Goal: Task Accomplishment & Management: Use online tool/utility

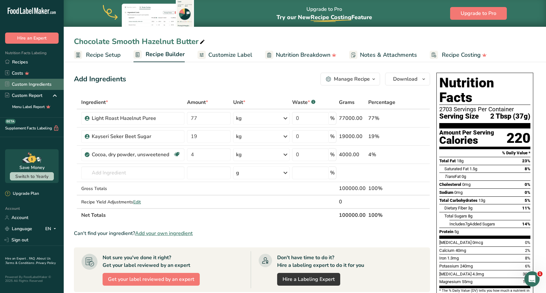
click at [35, 84] on link "Custom Ingredients" at bounding box center [32, 84] width 64 height 11
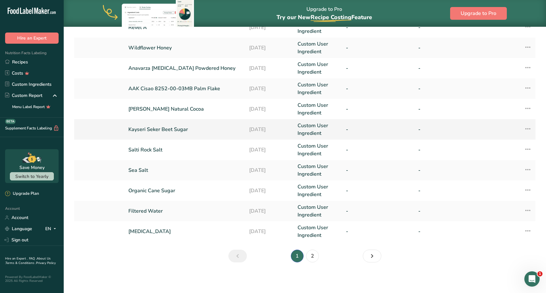
scroll to position [136, 0]
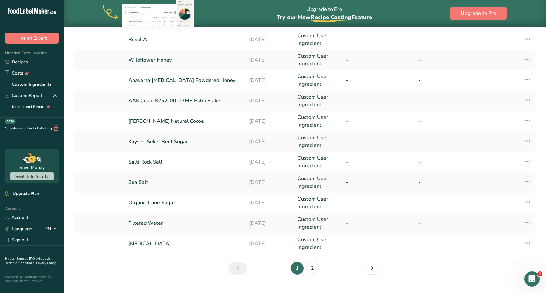
click at [305, 272] on li "2" at bounding box center [312, 267] width 15 height 13
click at [309, 272] on link "2" at bounding box center [312, 267] width 13 height 13
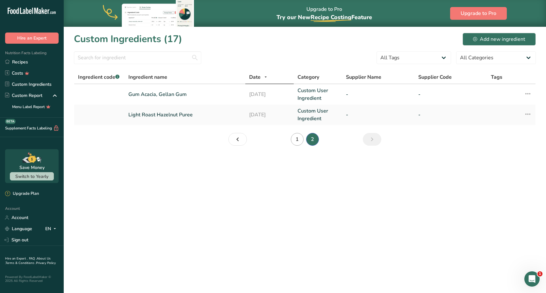
click at [293, 139] on link "1" at bounding box center [297, 139] width 13 height 13
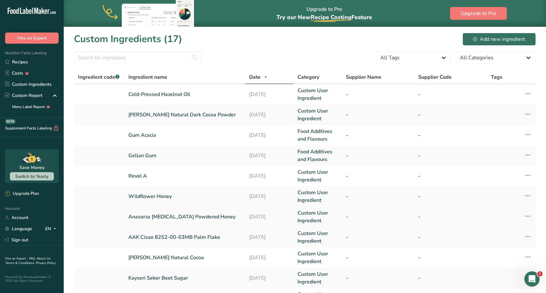
scroll to position [139, 0]
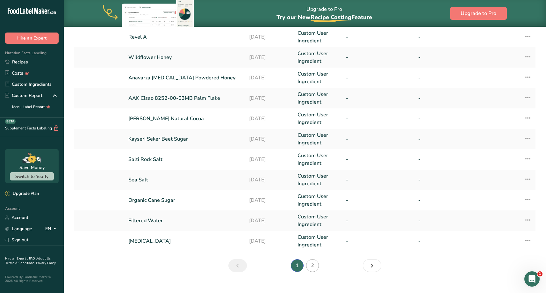
click at [307, 263] on link "2" at bounding box center [312, 265] width 13 height 13
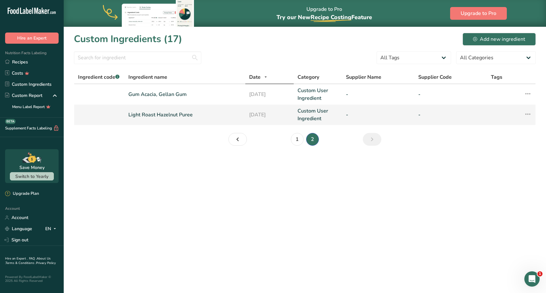
click at [181, 115] on link "Light Roast Hazelnut Puree" at bounding box center [184, 115] width 113 height 8
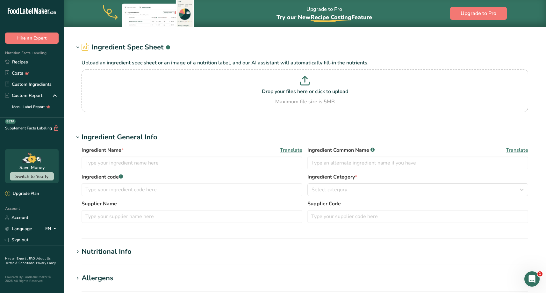
type input "Light Roast Hazelnut Puree"
type input "100"
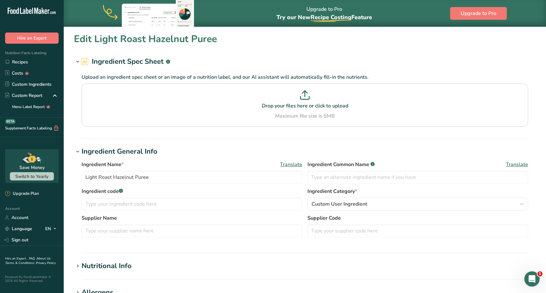
type input "646"
type KJ "2702.9"
type Fat "62"
type Fat "5"
type Fat "0"
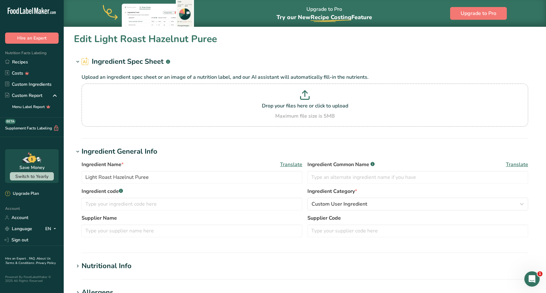
type input "0"
type Carbohydrates "18"
type Fiber "9"
type Sugars "5"
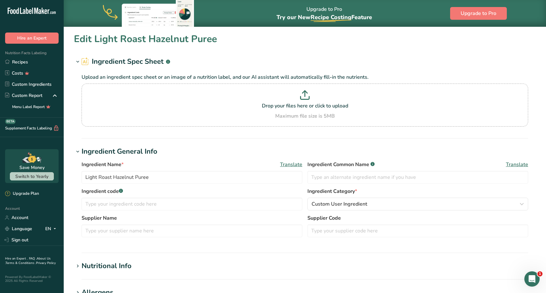
type Sugars "0"
type input "15"
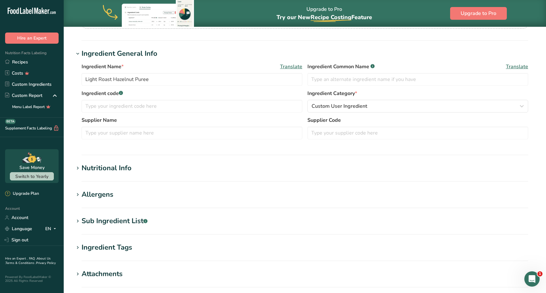
click at [172, 169] on h1 "Nutritional Info" at bounding box center [305, 168] width 462 height 11
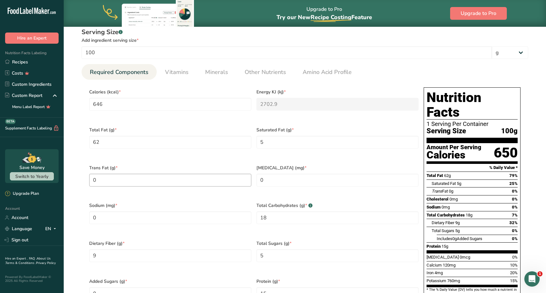
scroll to position [251, 0]
